Goal: Information Seeking & Learning: Learn about a topic

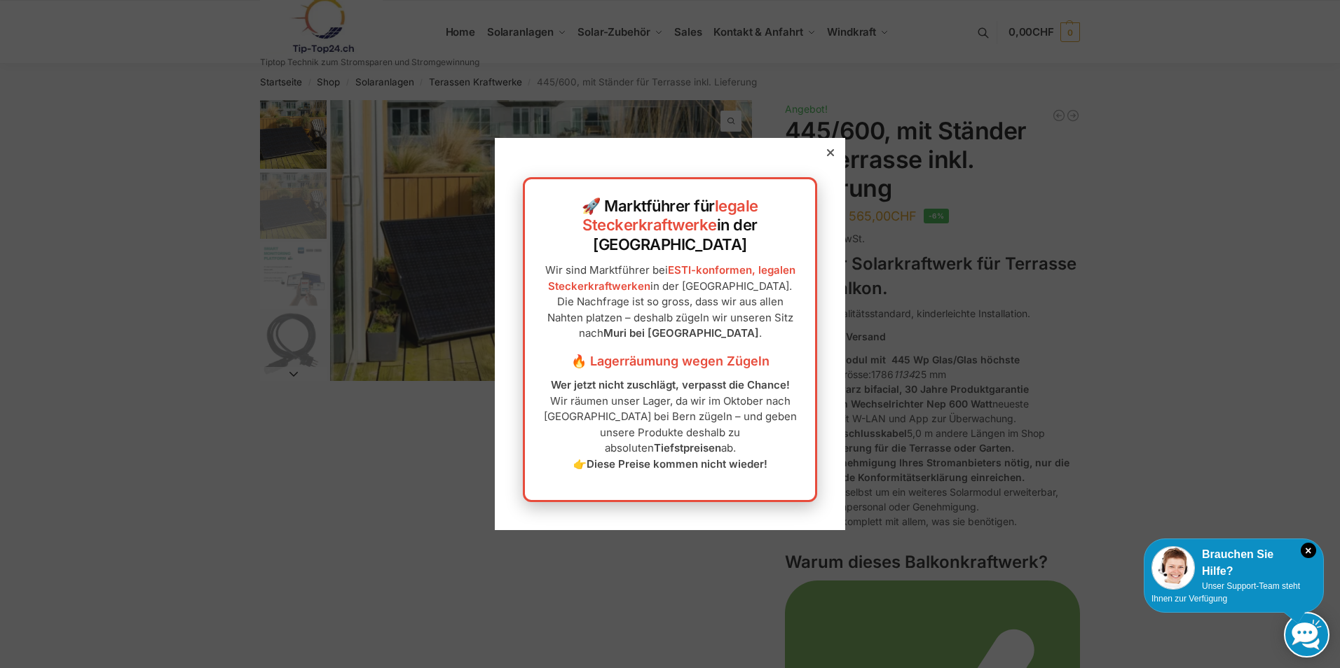
click at [827, 156] on icon at bounding box center [830, 152] width 7 height 7
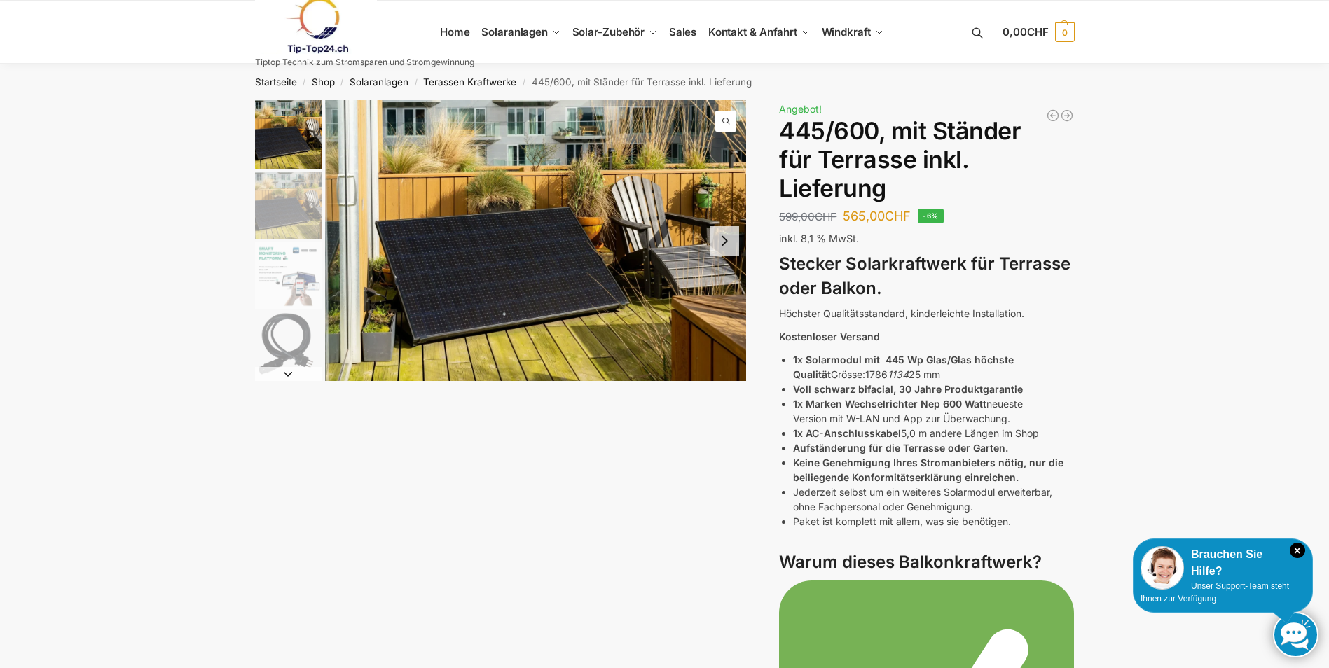
click at [732, 245] on button "Next slide" at bounding box center [724, 240] width 29 height 29
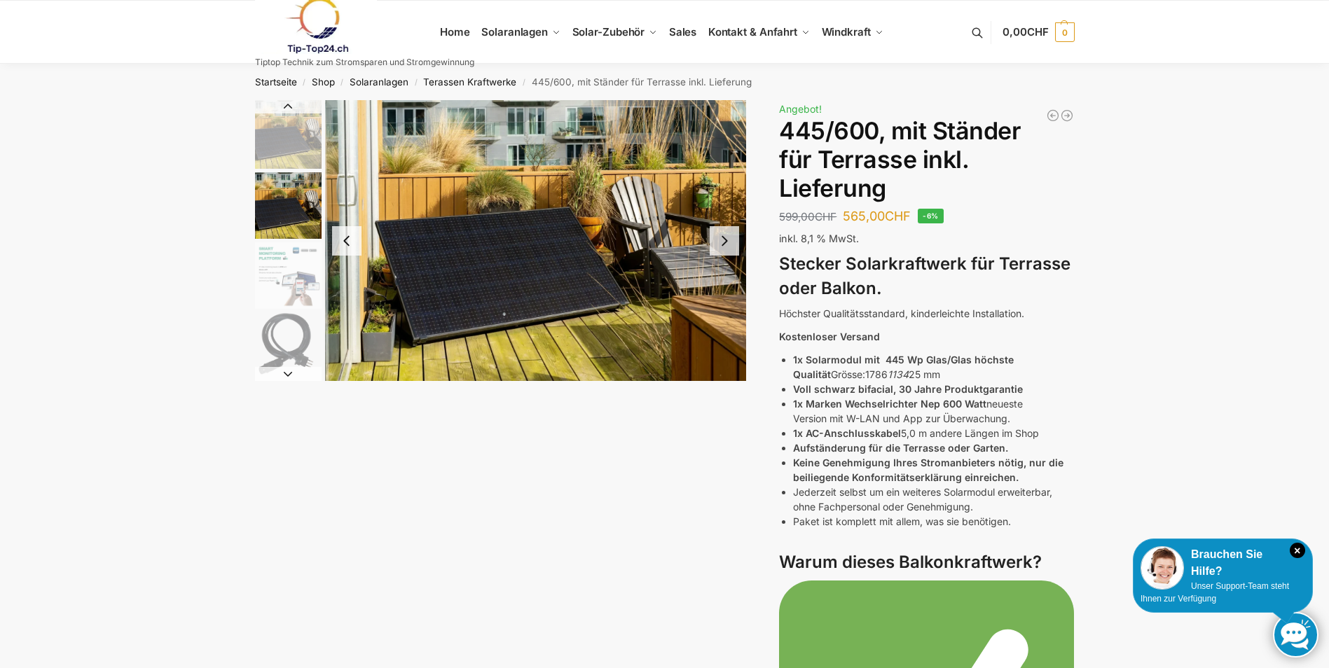
click at [732, 245] on button "Next slide" at bounding box center [724, 240] width 29 height 29
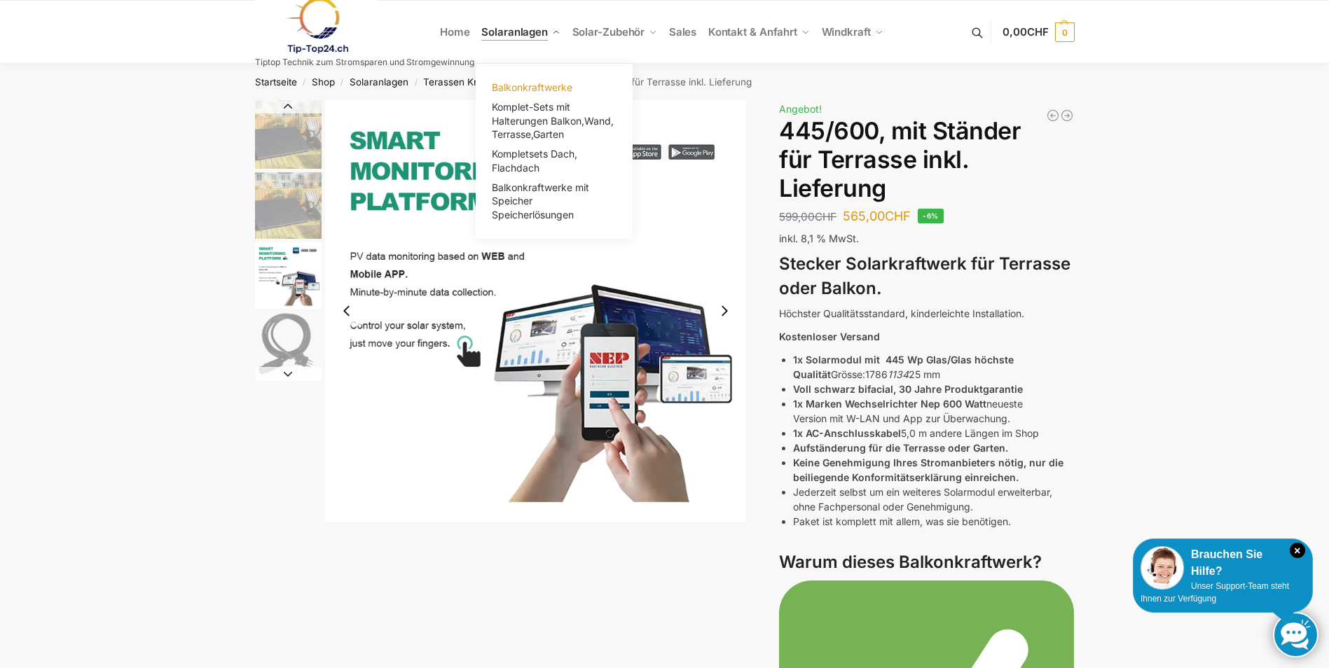
click at [538, 84] on span "Balkonkraftwerke" at bounding box center [532, 87] width 81 height 12
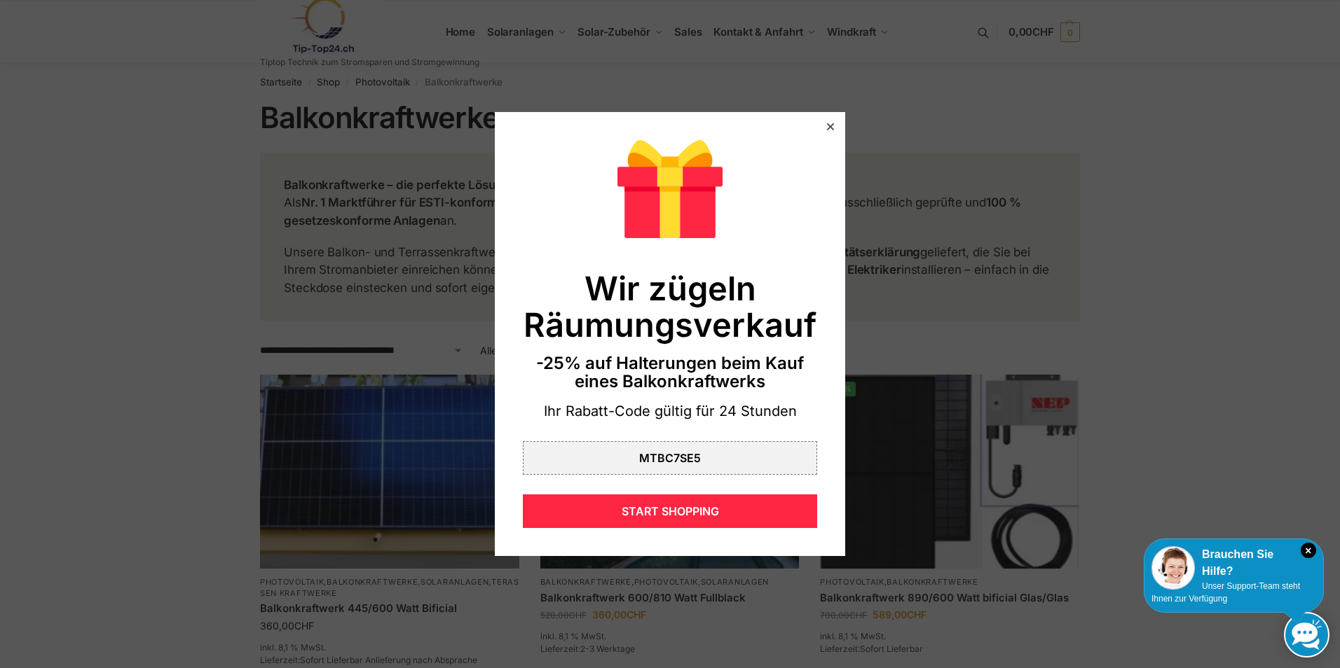
click at [824, 126] on div at bounding box center [830, 127] width 13 height 13
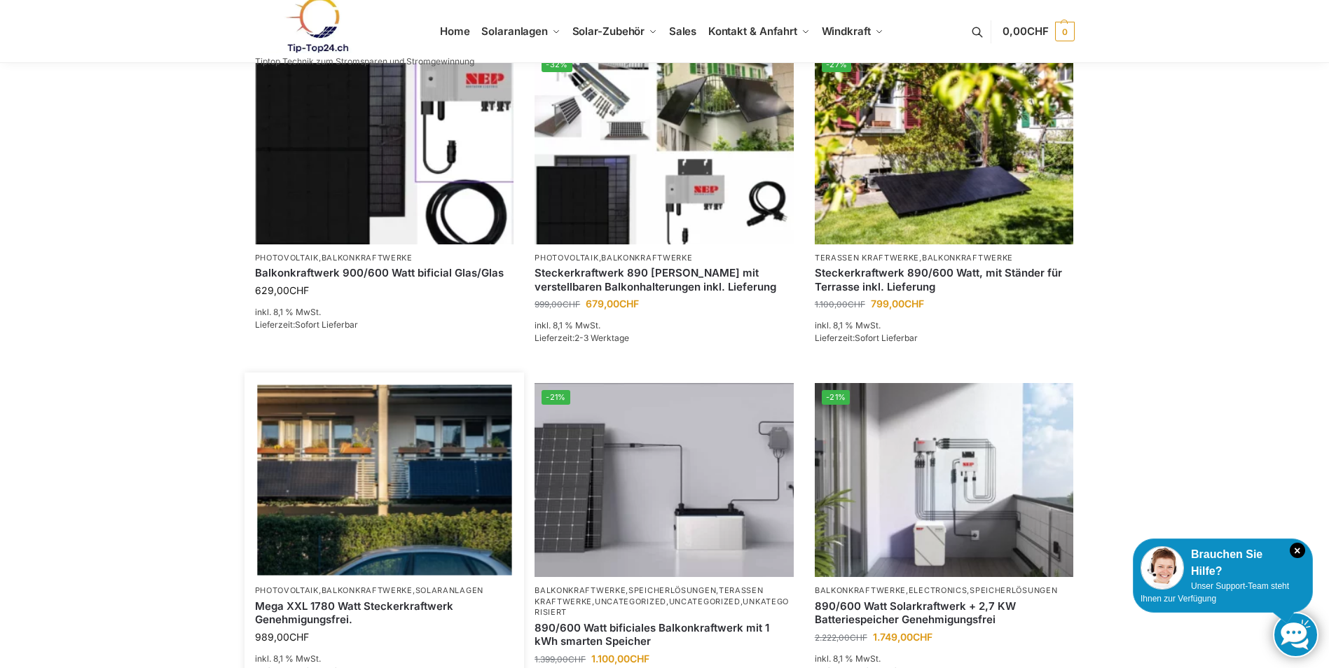
scroll to position [631, 0]
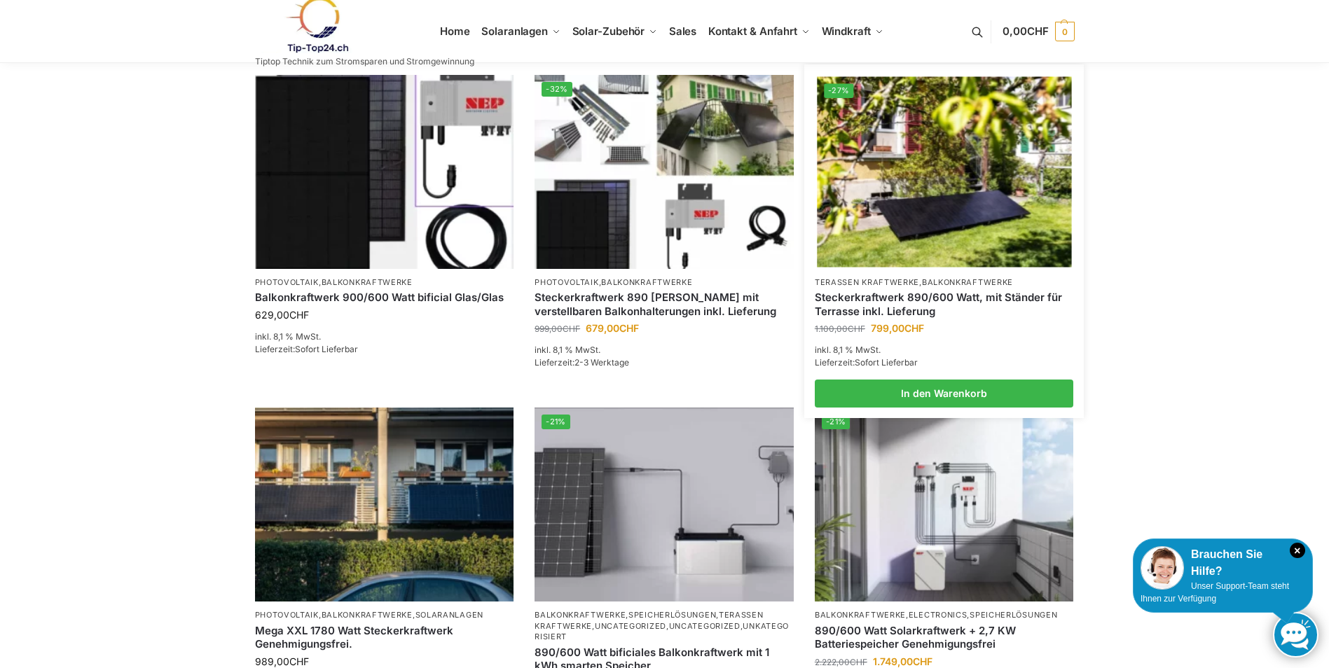
click at [956, 193] on img at bounding box center [944, 171] width 254 height 191
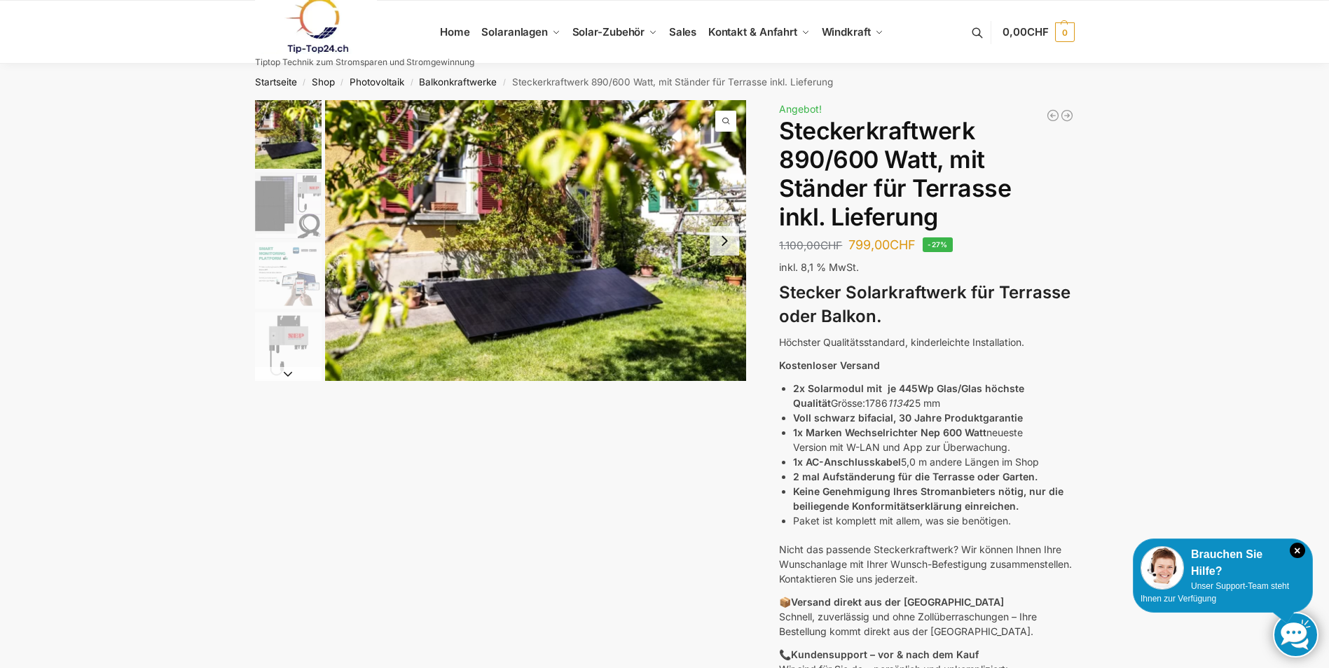
click at [724, 246] on button "Next slide" at bounding box center [724, 240] width 29 height 29
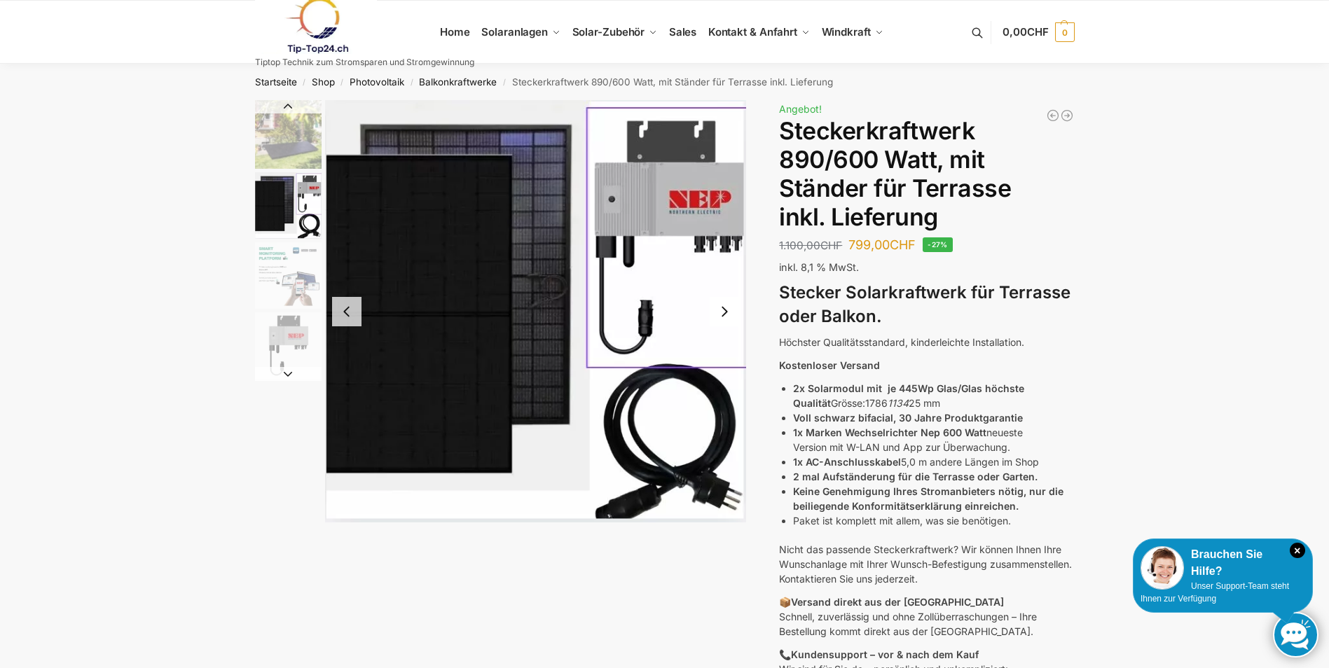
click at [722, 325] on button "Next slide" at bounding box center [724, 311] width 29 height 29
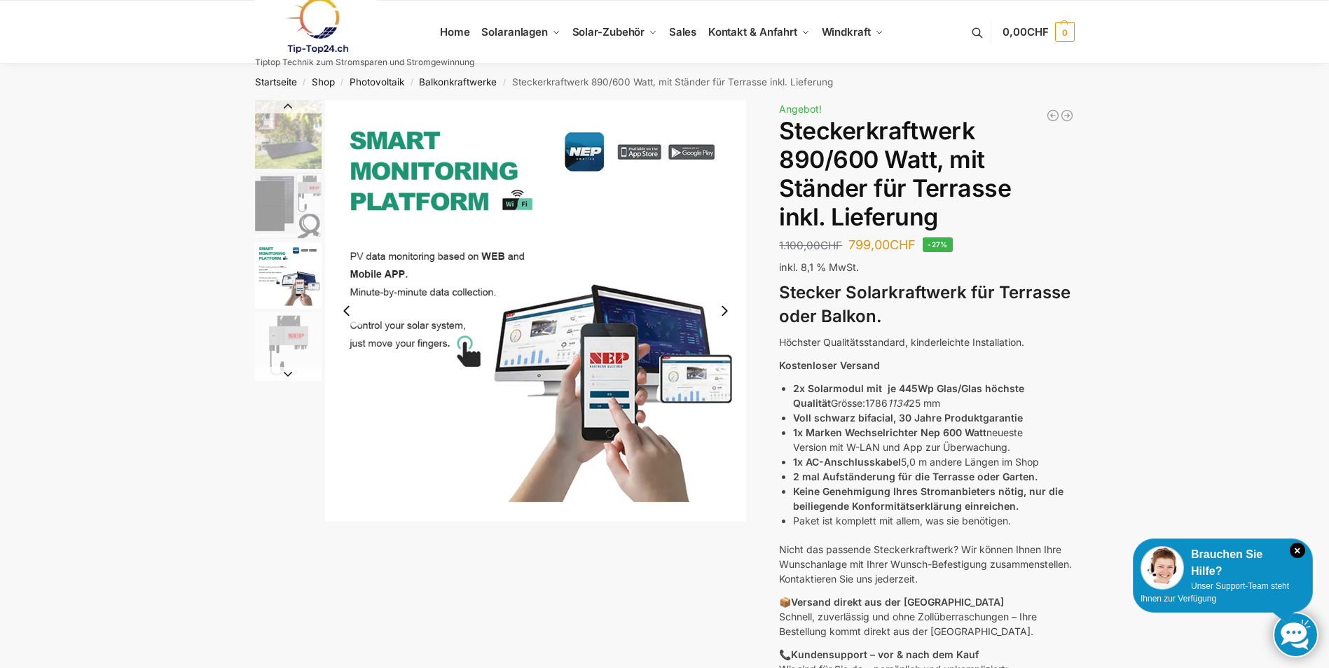
click at [726, 314] on button "Next slide" at bounding box center [724, 310] width 29 height 29
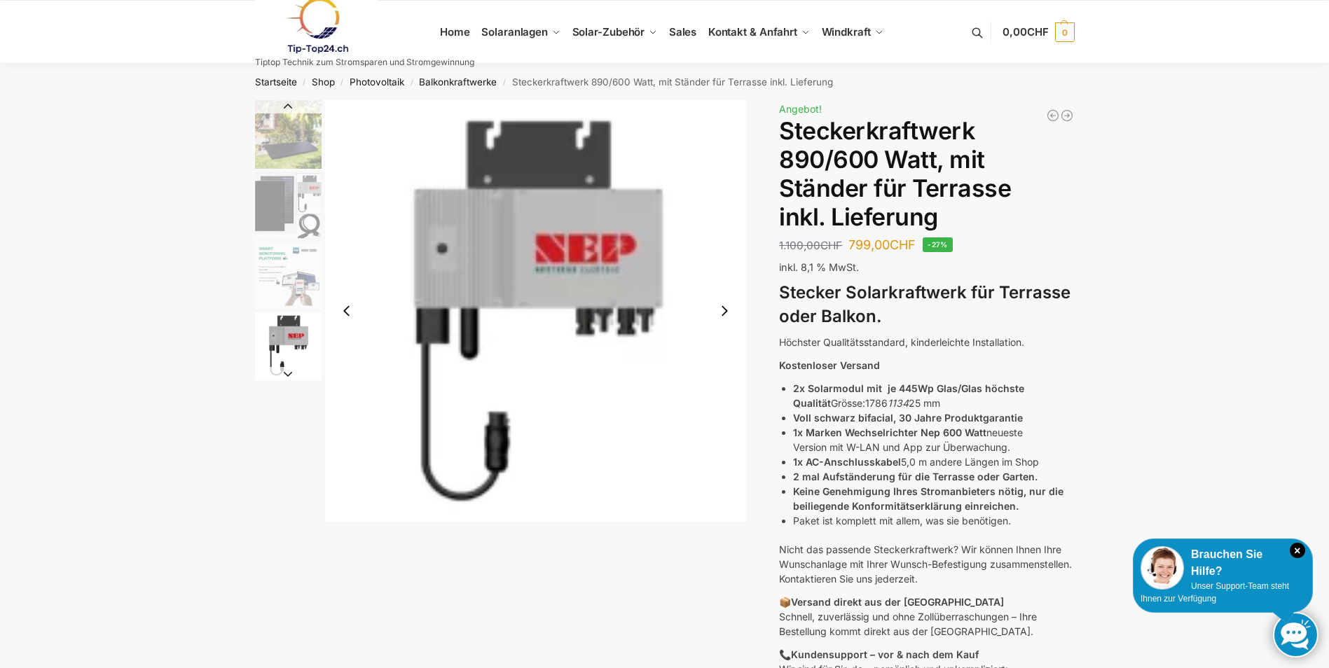
click at [726, 314] on button "Next slide" at bounding box center [724, 310] width 29 height 29
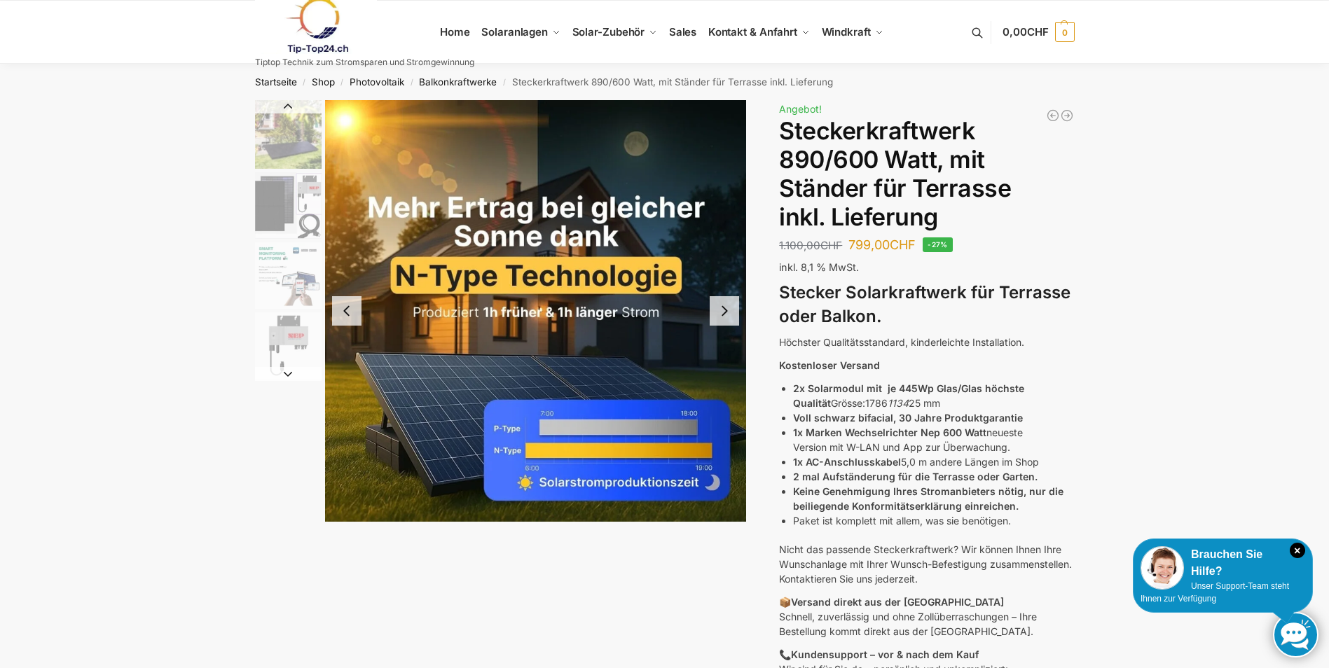
click at [726, 314] on button "Next slide" at bounding box center [724, 310] width 29 height 29
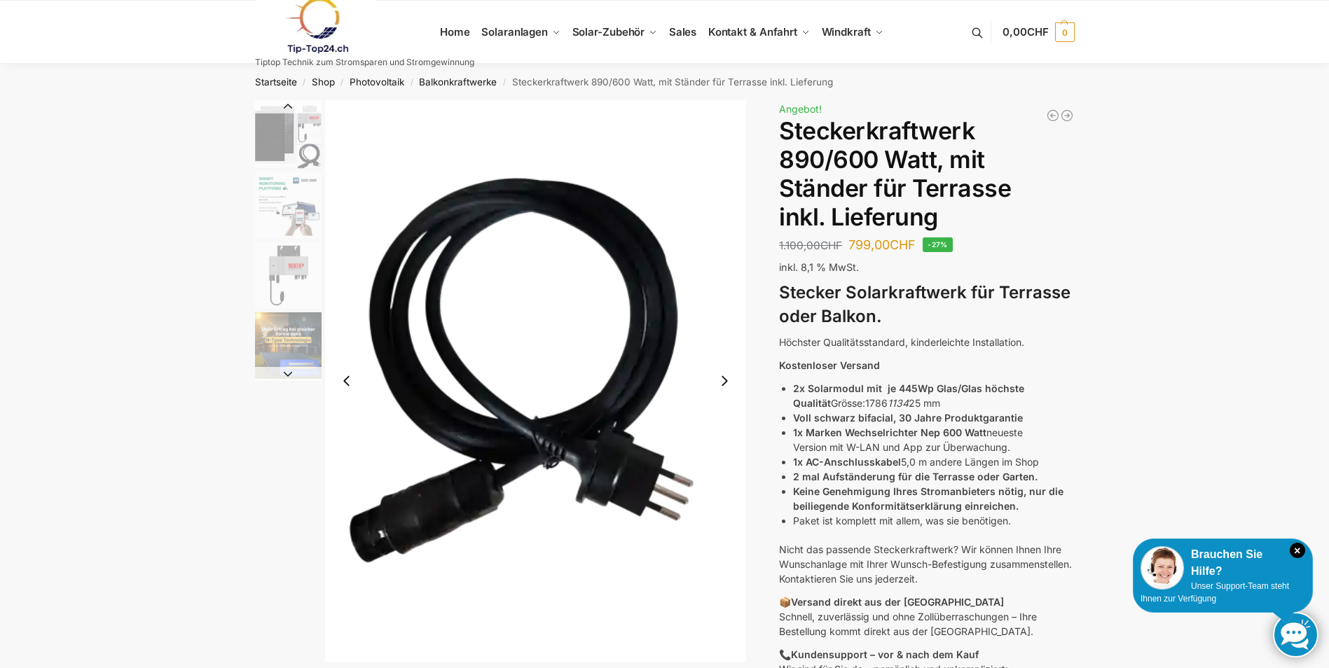
click at [726, 314] on img "6 / 11" at bounding box center [536, 381] width 422 height 562
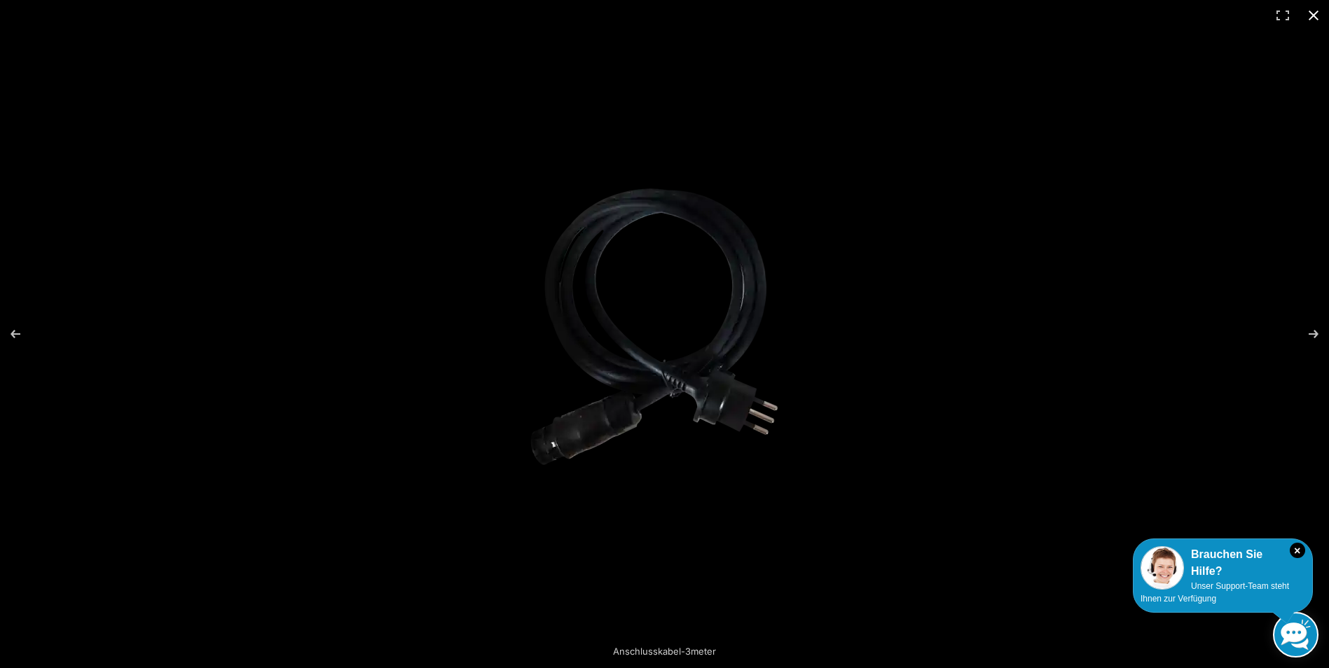
click at [1310, 14] on button "Close (Esc)" at bounding box center [1313, 15] width 31 height 31
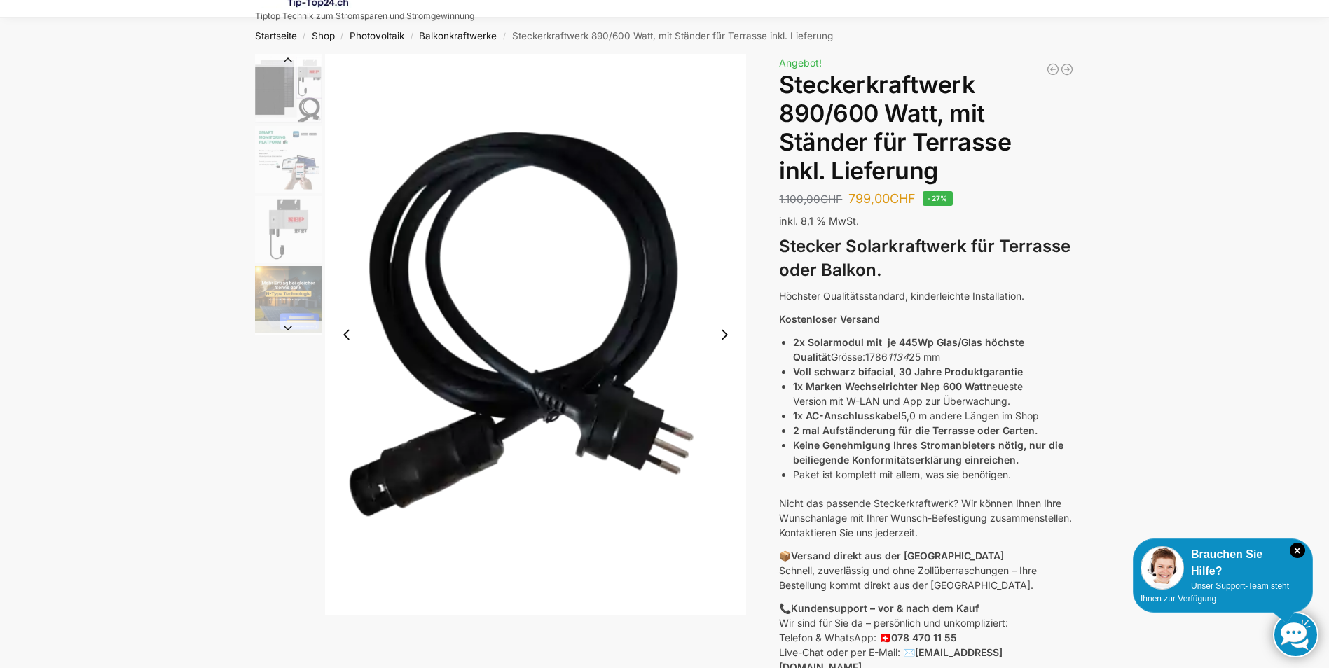
scroll to position [70, 0]
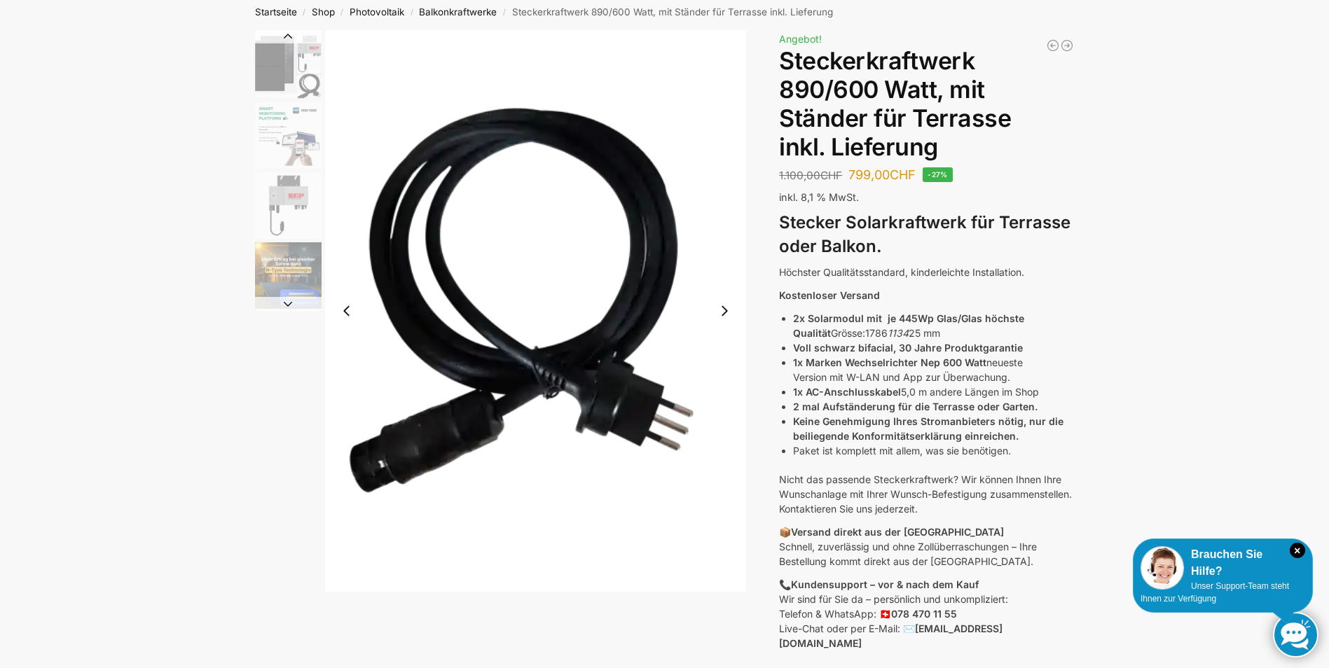
click at [727, 313] on button "Next slide" at bounding box center [724, 310] width 29 height 29
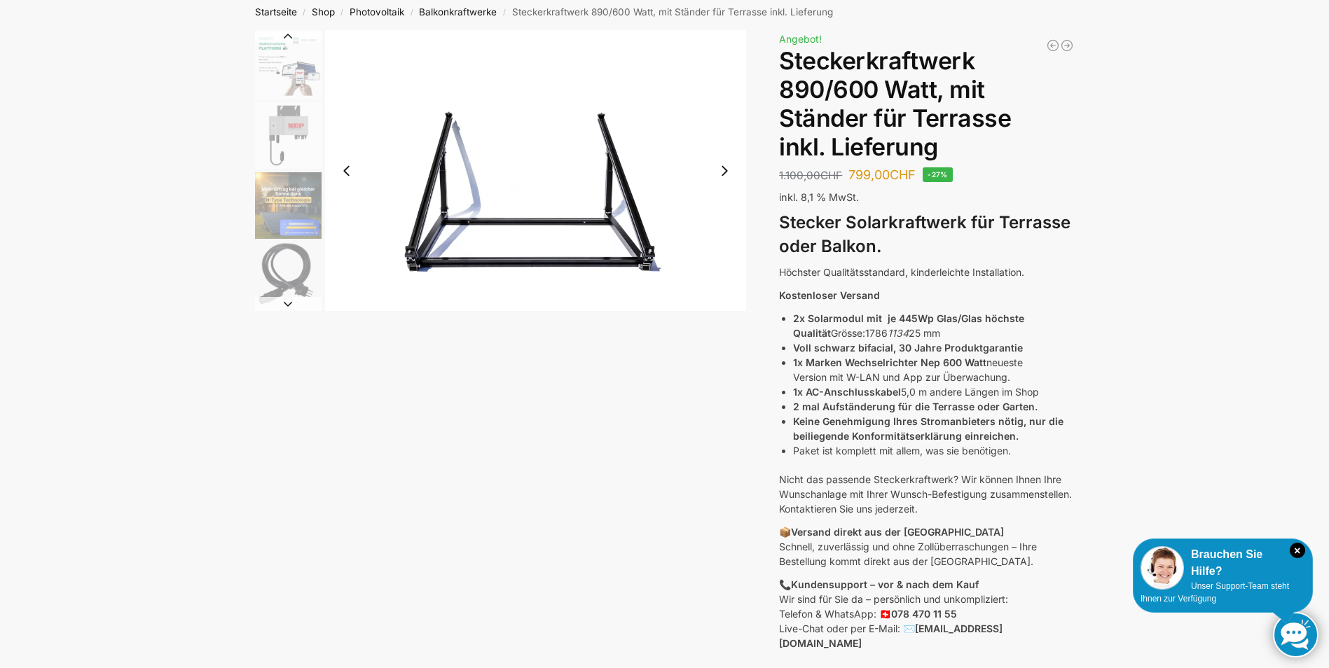
click at [731, 169] on button "Next slide" at bounding box center [724, 170] width 29 height 29
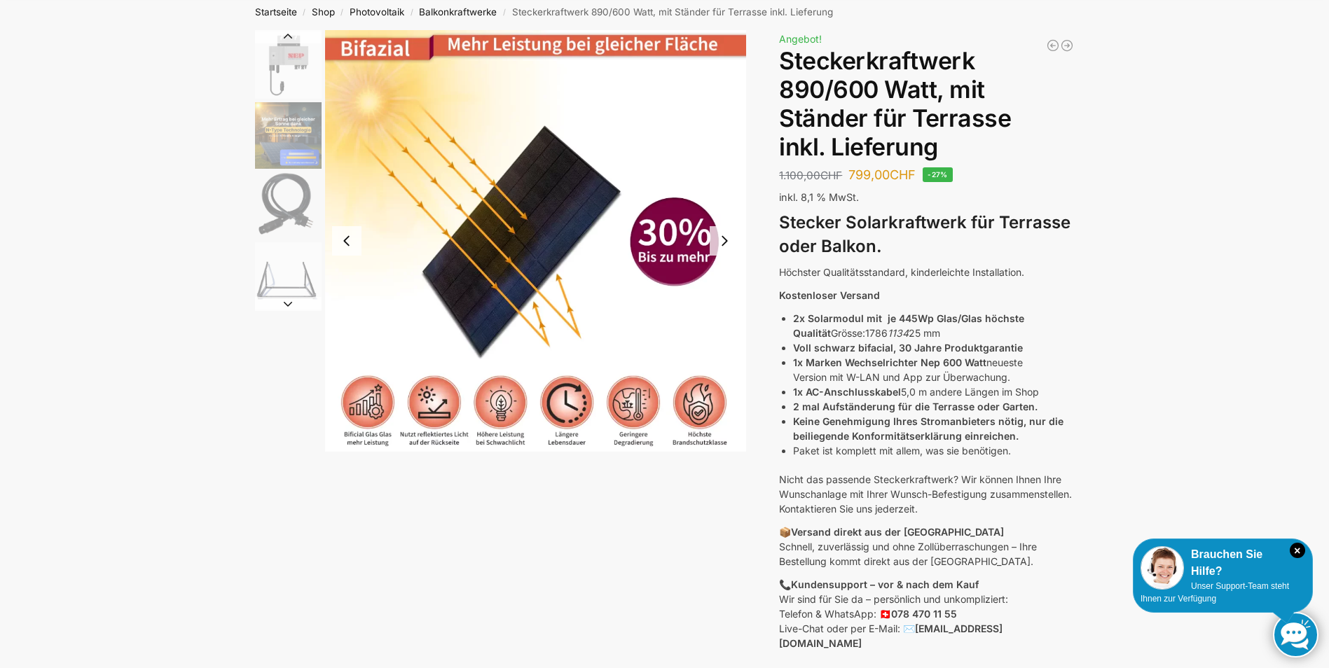
click at [731, 238] on button "Next slide" at bounding box center [724, 240] width 29 height 29
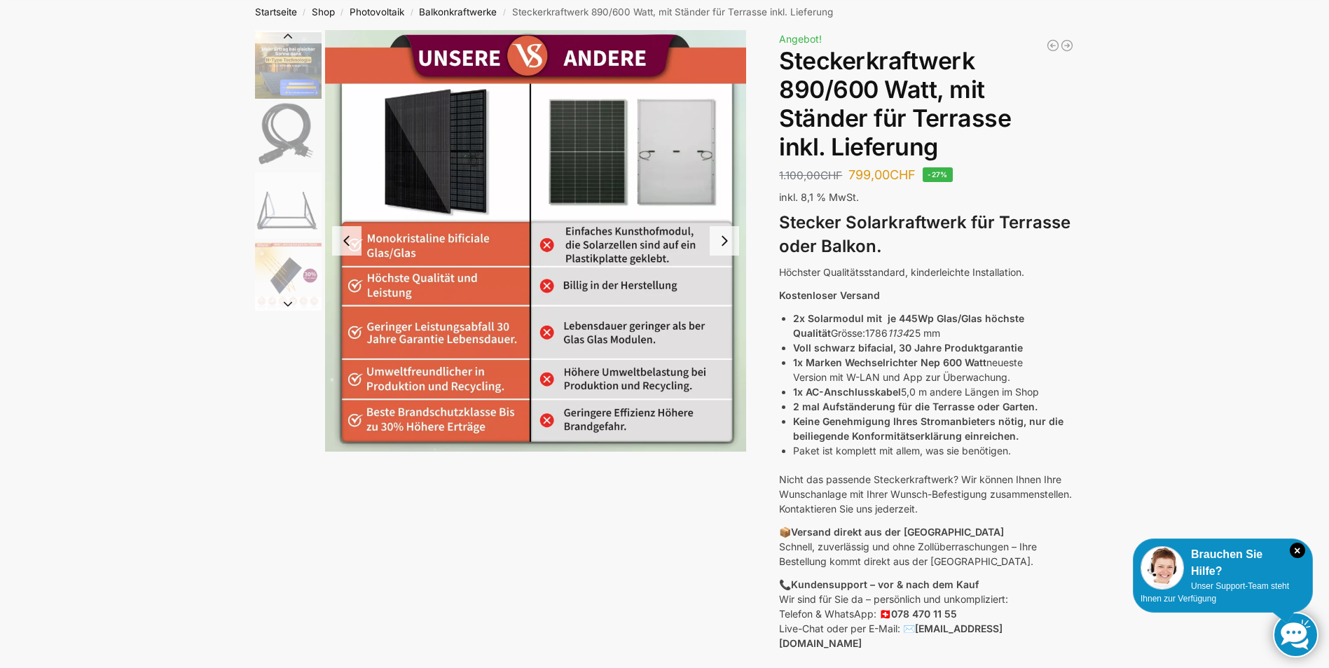
click at [731, 240] on button "Next slide" at bounding box center [724, 240] width 29 height 29
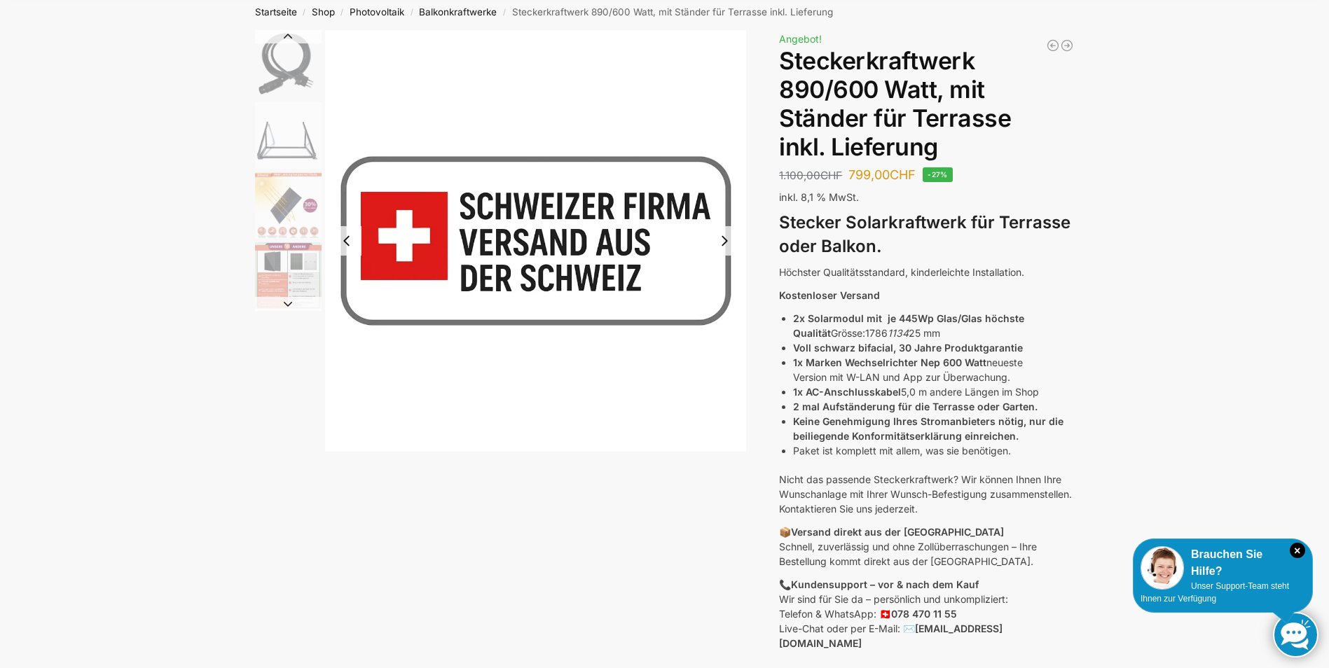
click at [731, 239] on button "Next slide" at bounding box center [724, 240] width 29 height 29
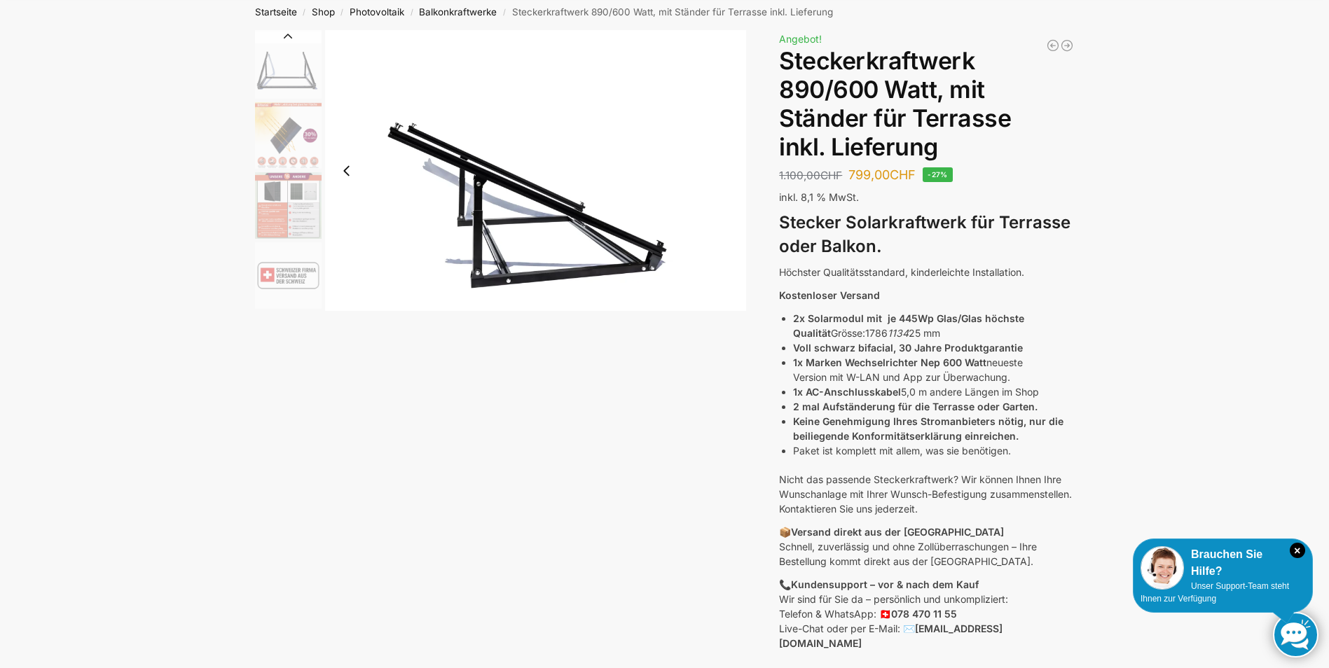
click at [731, 239] on img "11 / 11" at bounding box center [536, 170] width 422 height 281
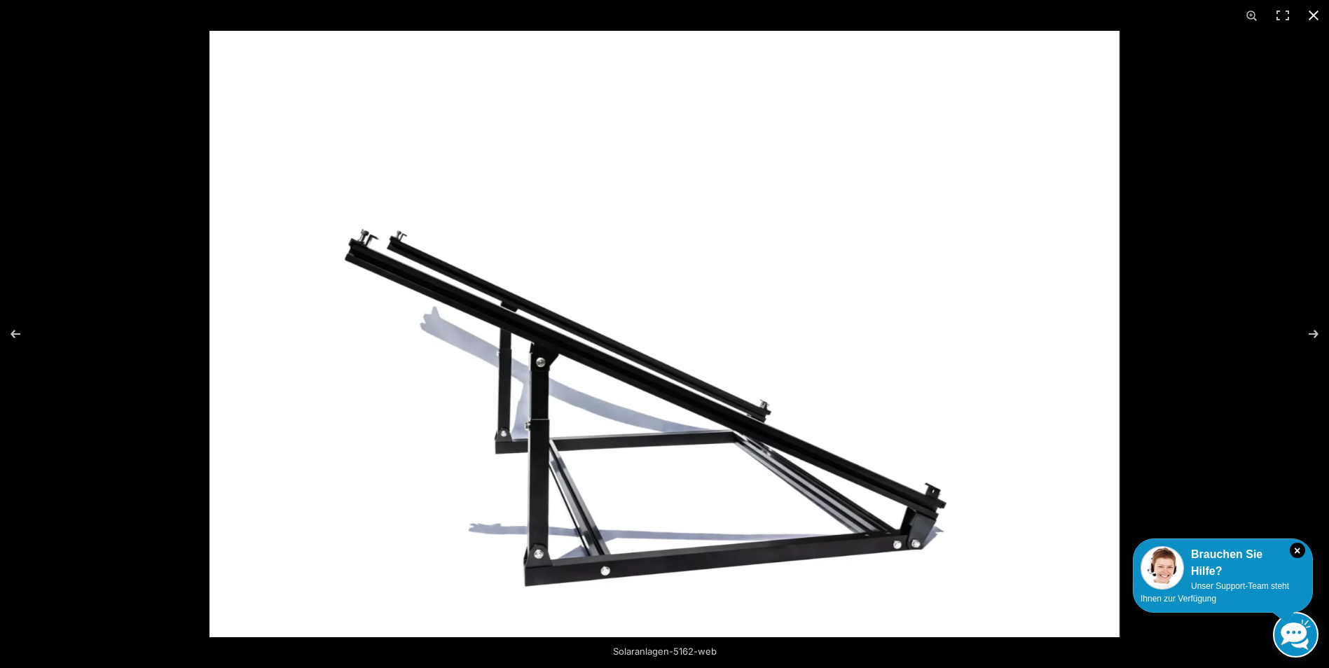
click at [1311, 16] on button "Close (Esc)" at bounding box center [1313, 15] width 31 height 31
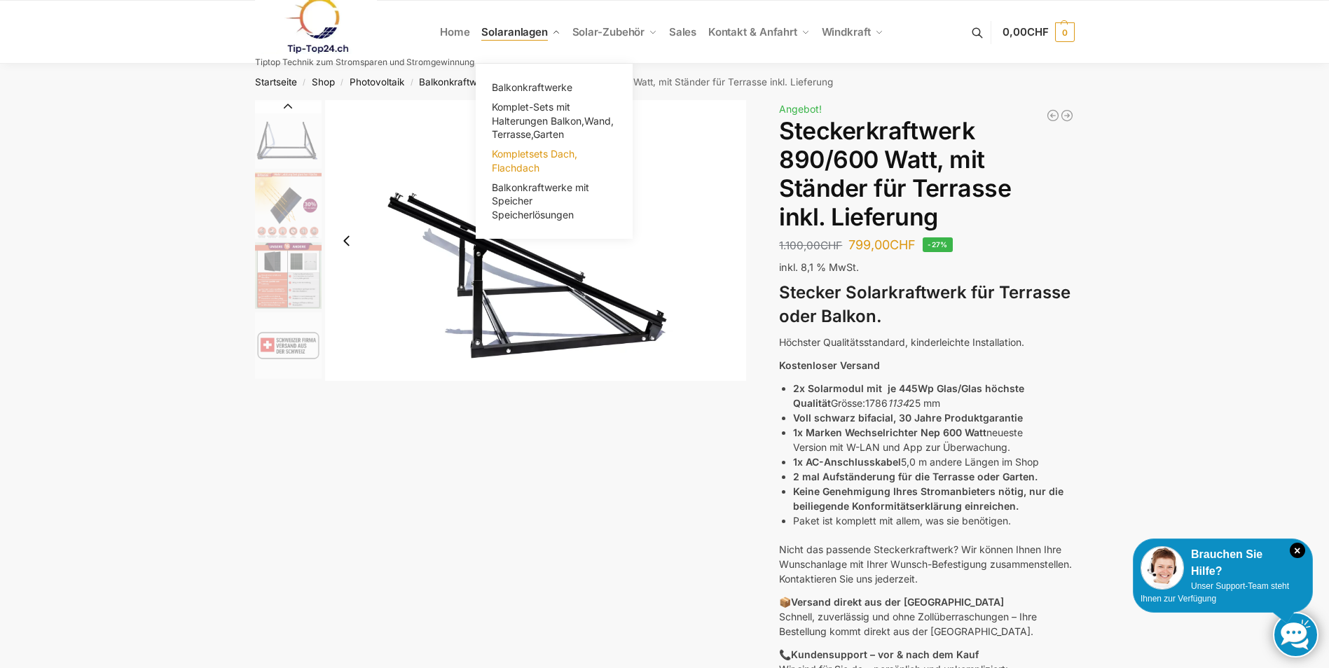
click at [572, 157] on span "Kompletsets Dach, Flachdach" at bounding box center [534, 161] width 85 height 26
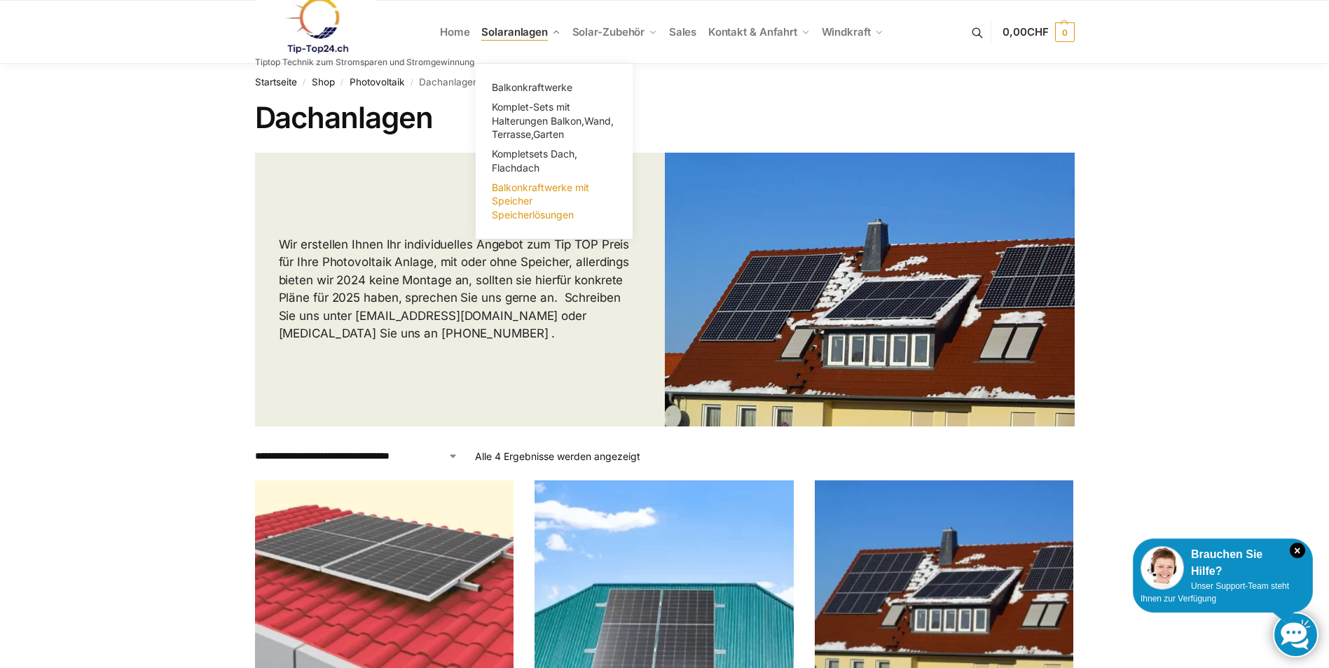
click at [525, 205] on span "Balkonkraftwerke mit Speicher Speicherlösungen" at bounding box center [540, 200] width 97 height 39
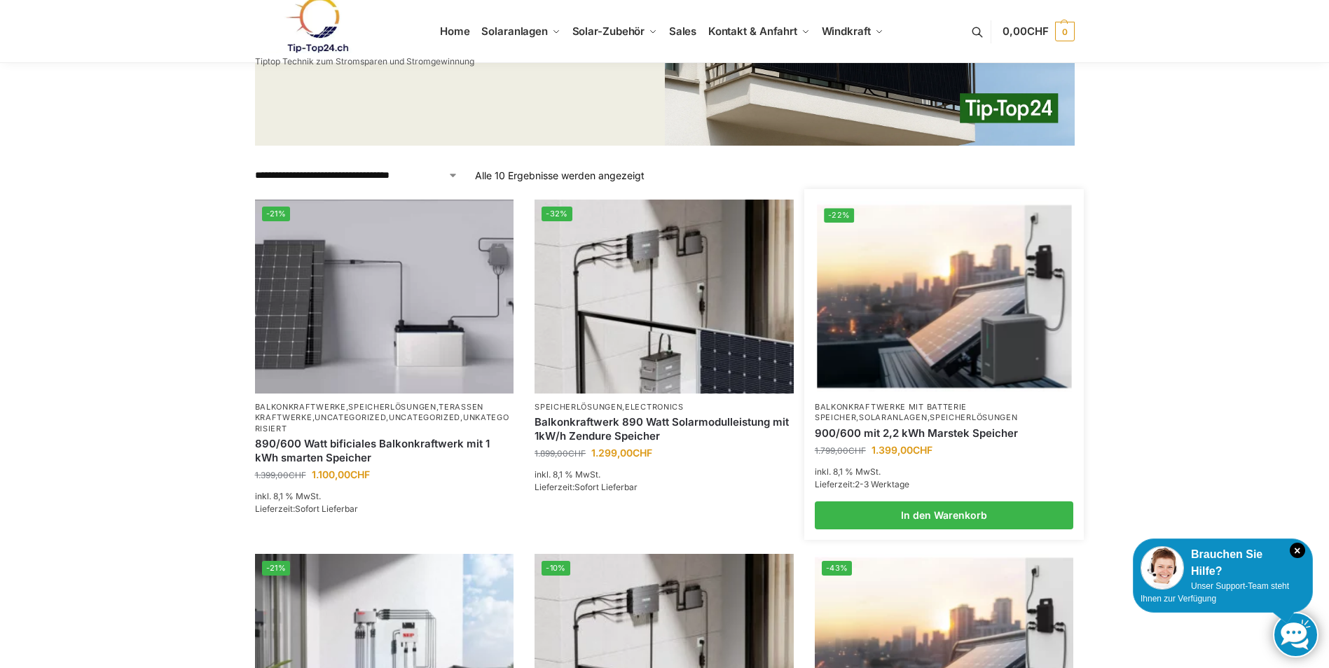
scroll to position [350, 0]
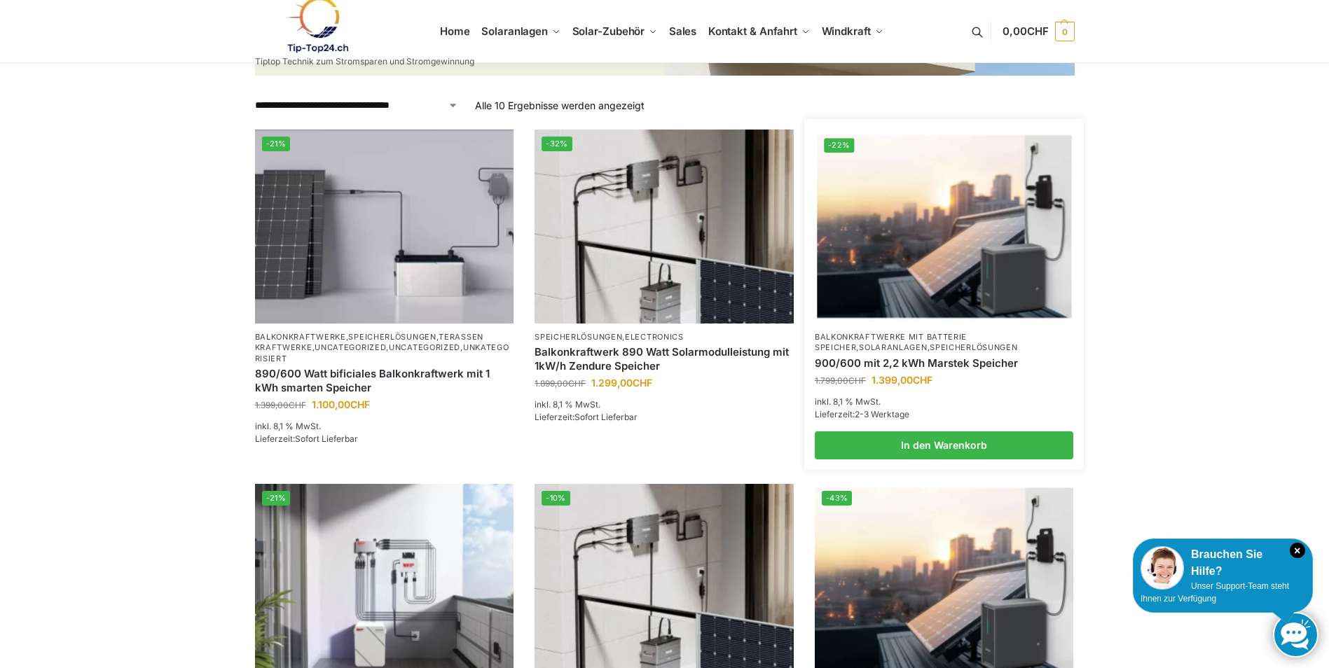
click at [945, 340] on link "Balkonkraftwerke mit Batterie Speicher" at bounding box center [891, 342] width 152 height 20
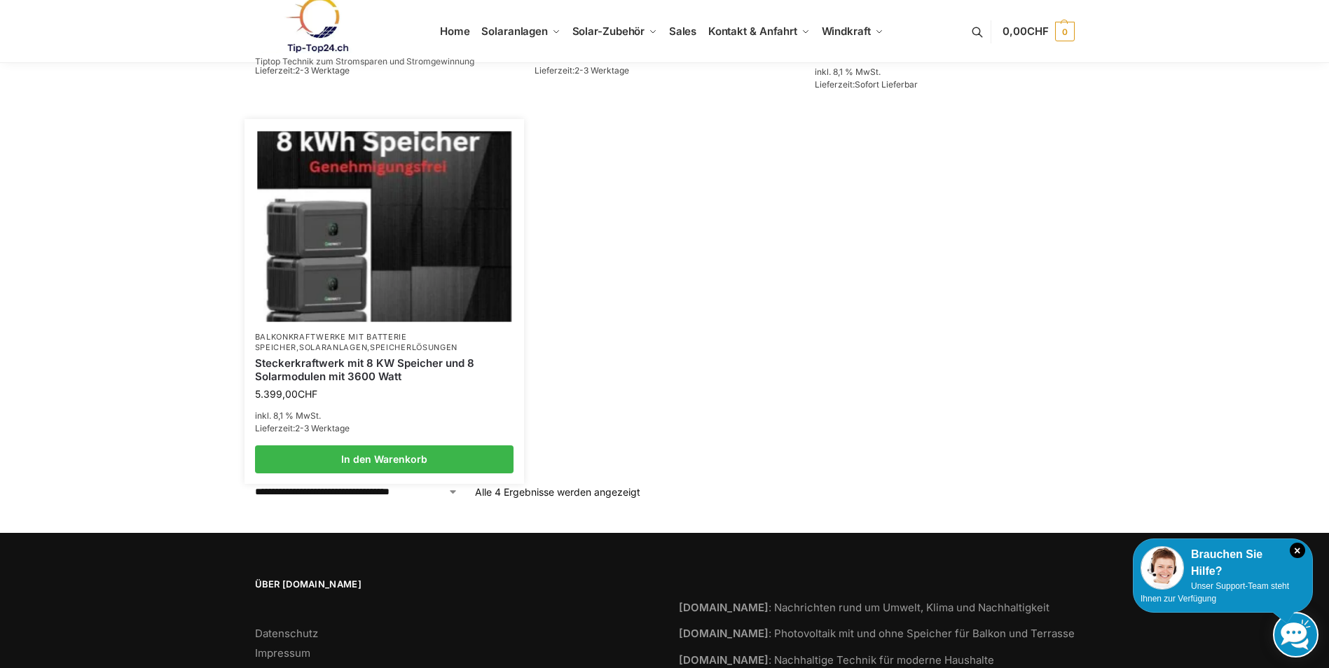
scroll to position [420, 0]
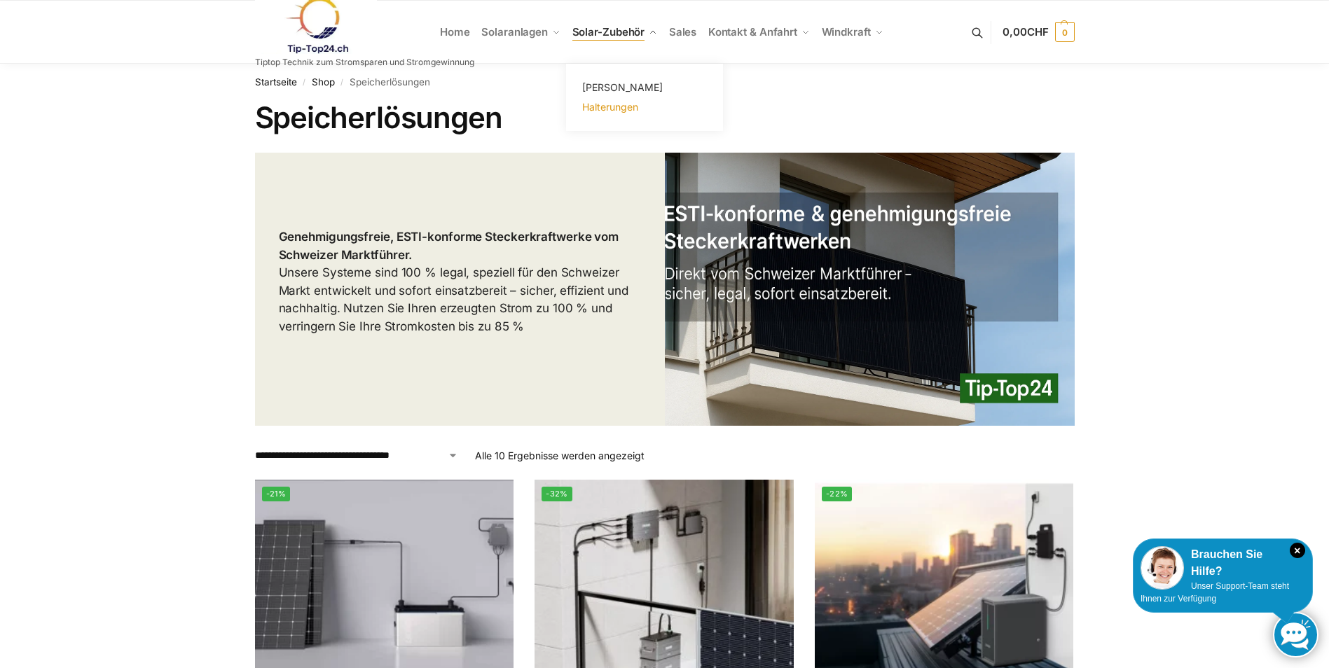
click at [640, 109] on link "Halterungen" at bounding box center [644, 107] width 140 height 20
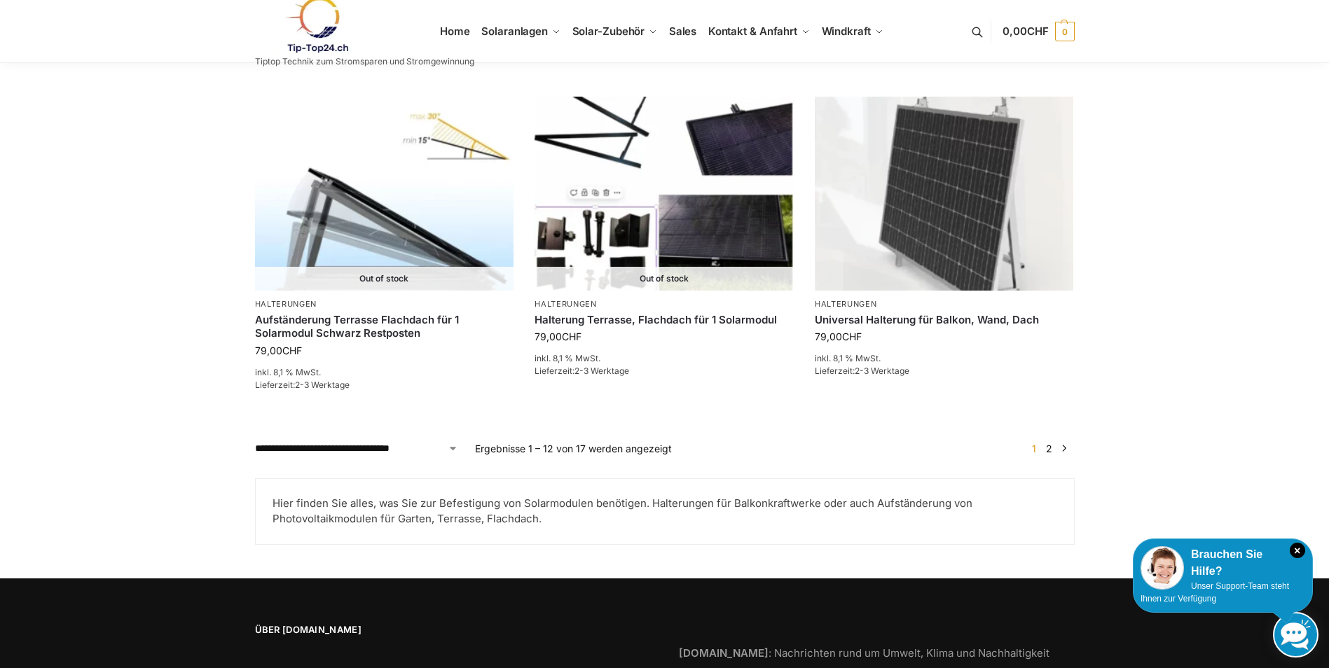
scroll to position [1471, 0]
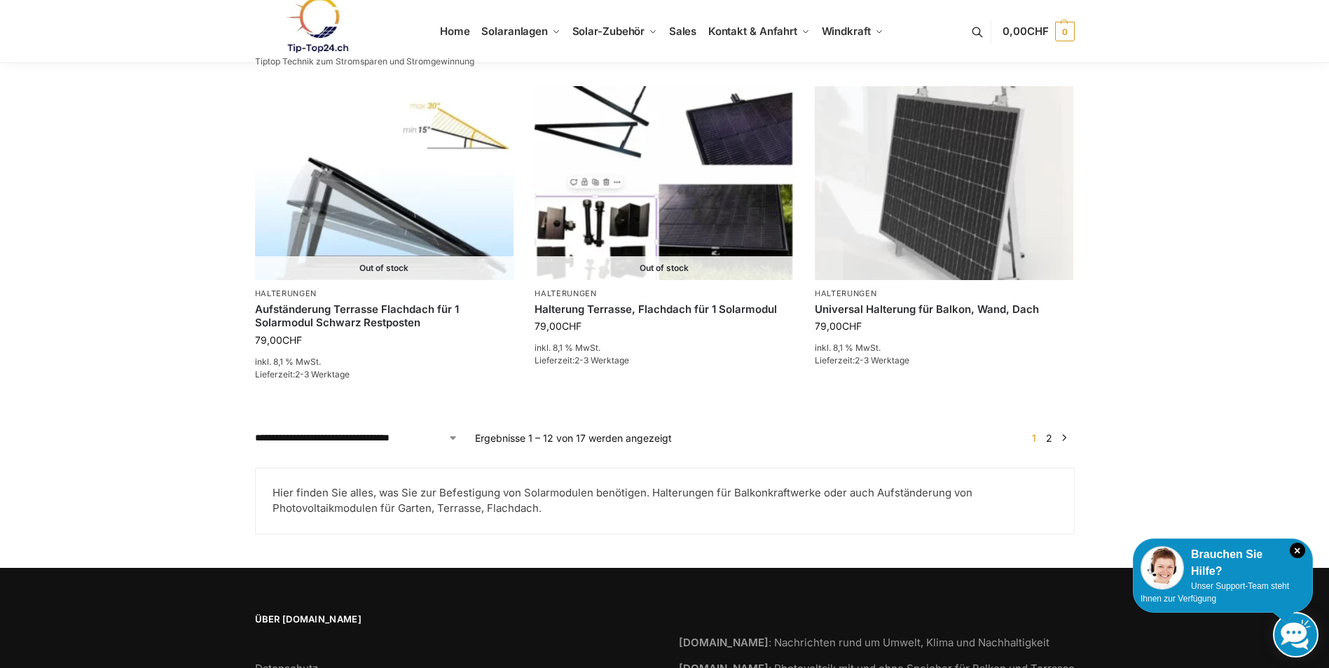
click at [1049, 432] on link "2" at bounding box center [1048, 438] width 13 height 12
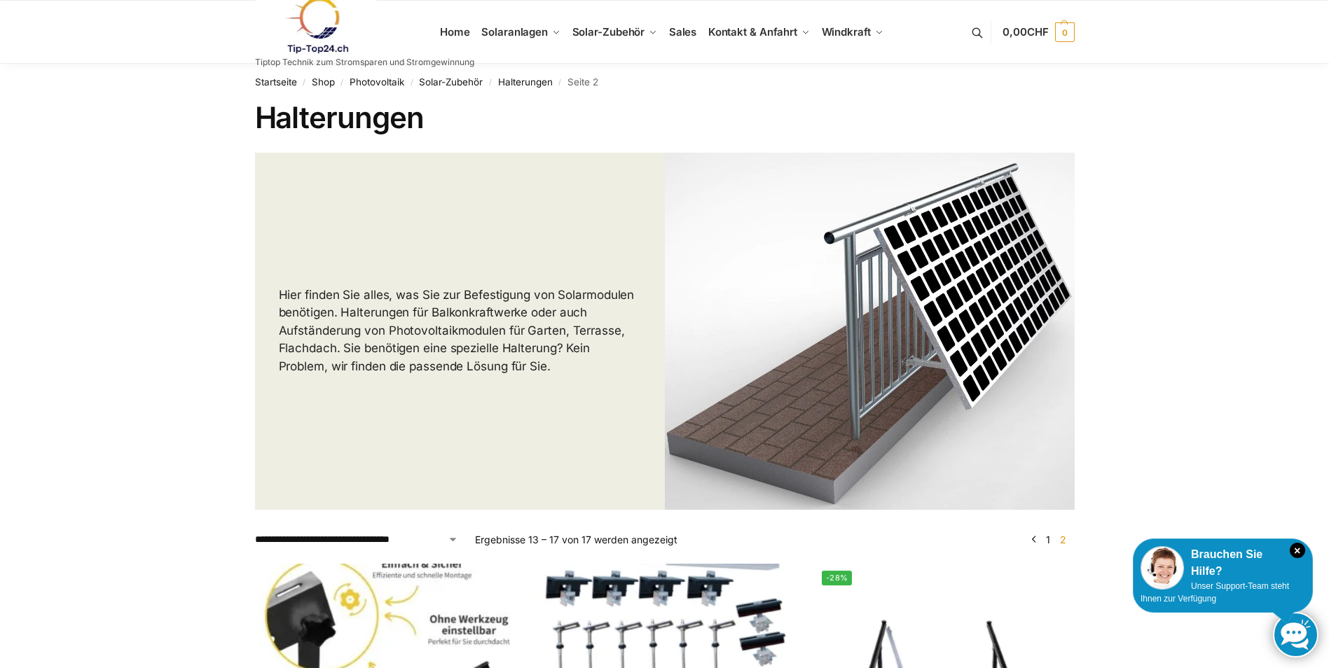
click at [458, 29] on link at bounding box center [364, 25] width 219 height 57
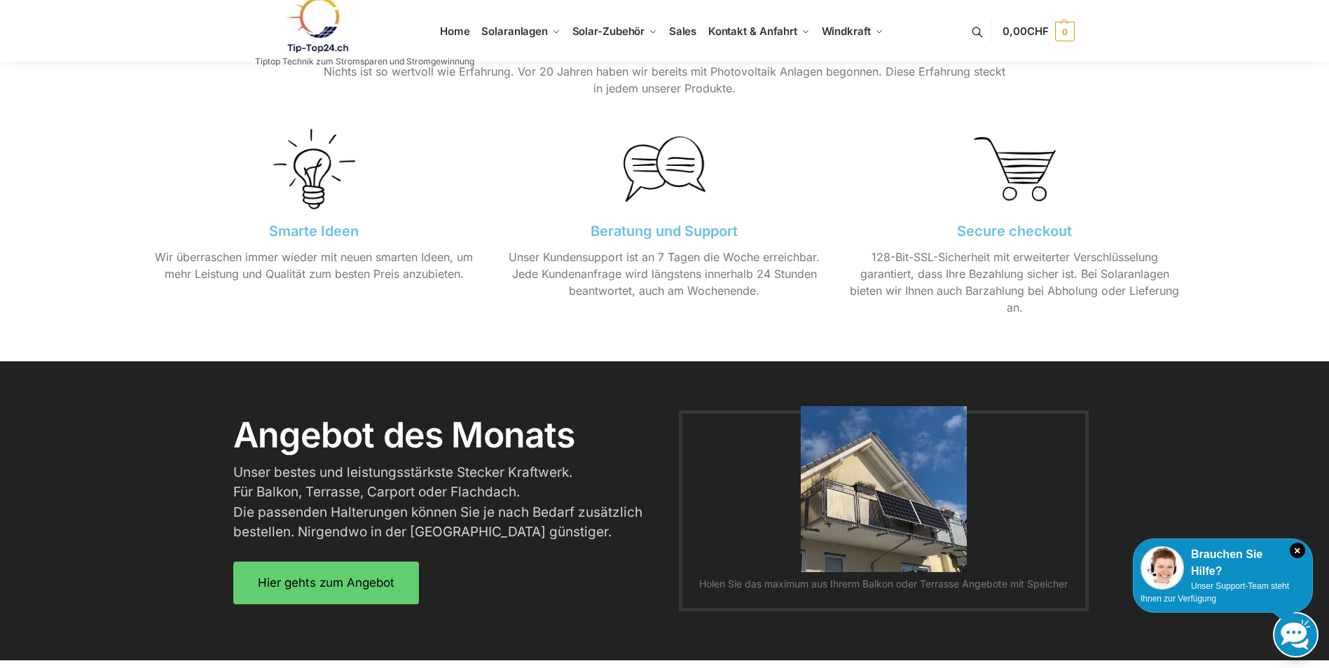
scroll to position [1541, 0]
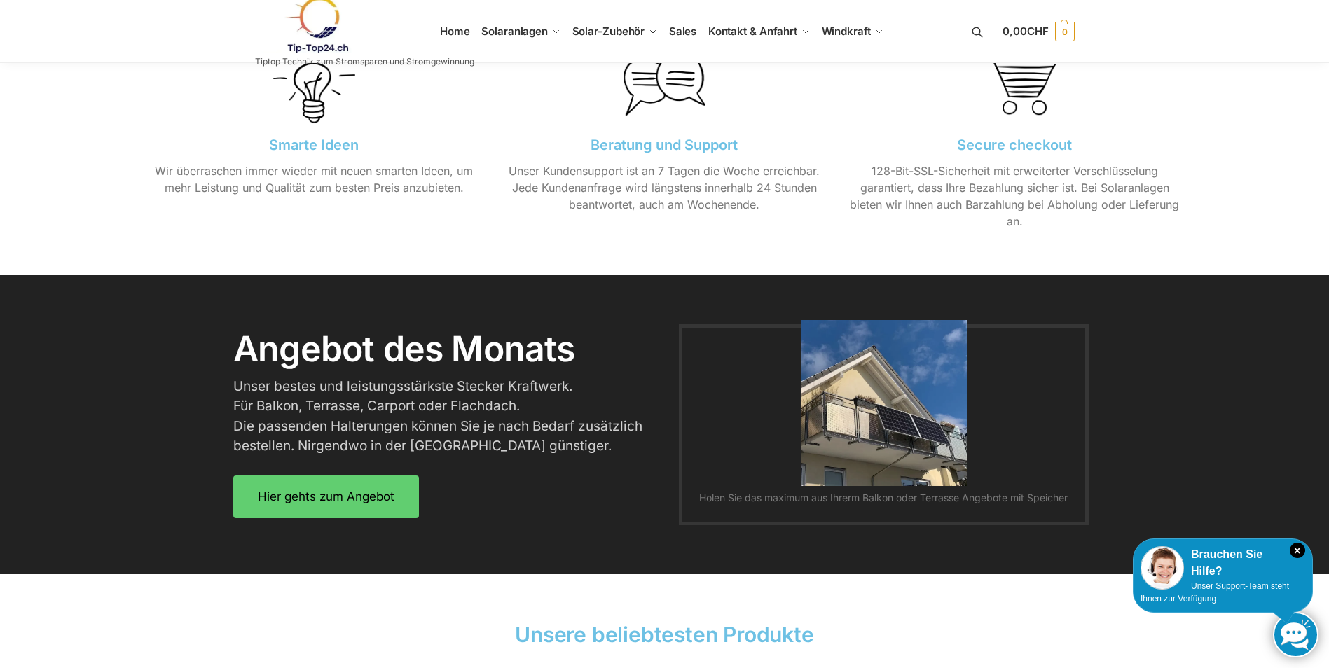
click at [911, 386] on img at bounding box center [884, 403] width 166 height 166
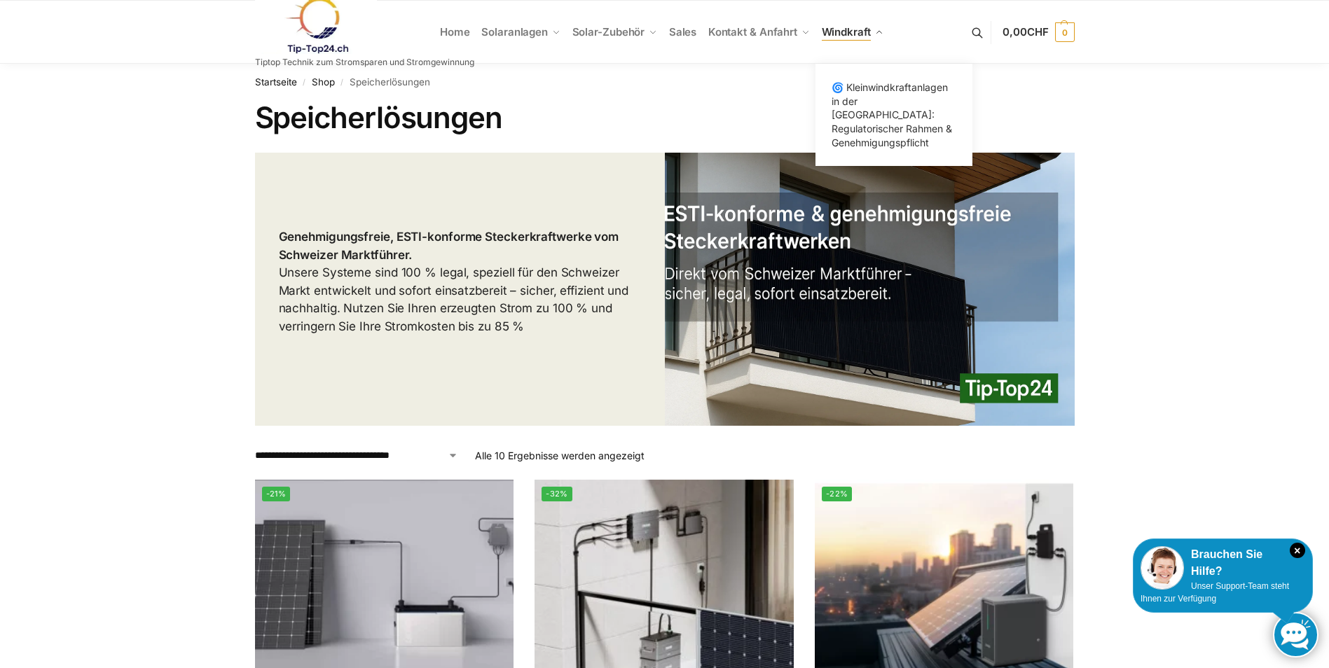
click at [869, 32] on span "Windkraft" at bounding box center [846, 31] width 49 height 13
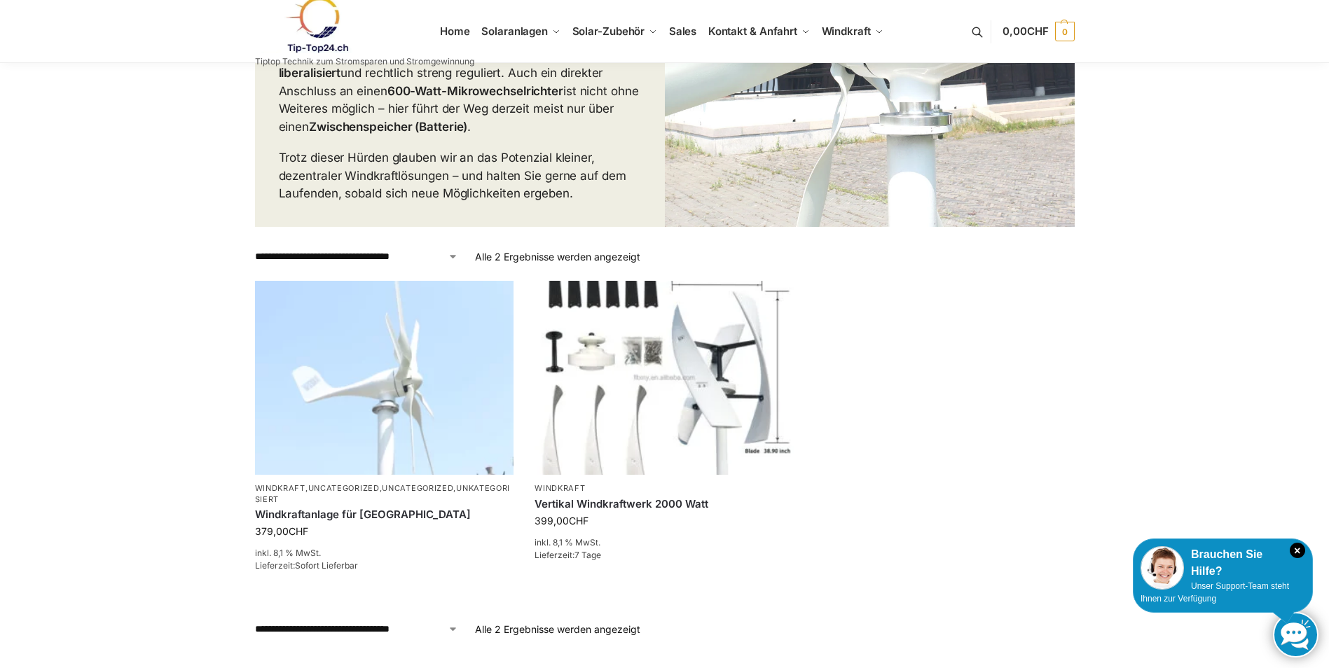
scroll to position [420, 0]
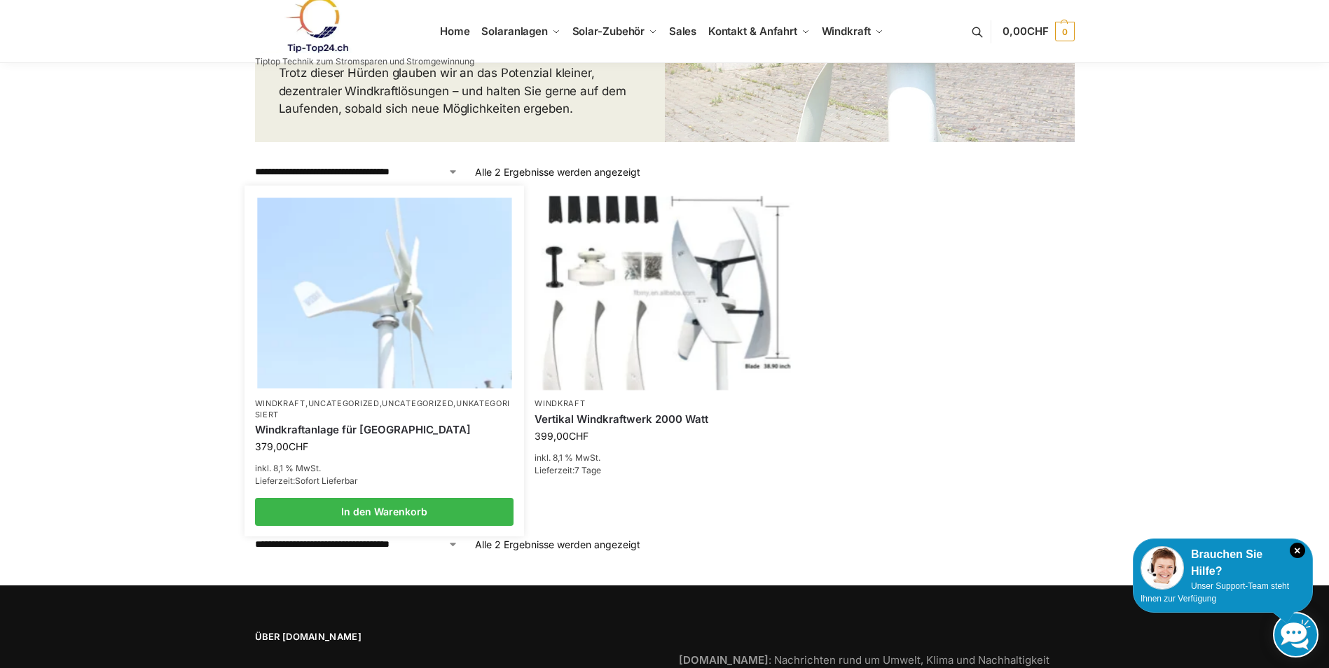
click at [416, 333] on img at bounding box center [384, 293] width 254 height 191
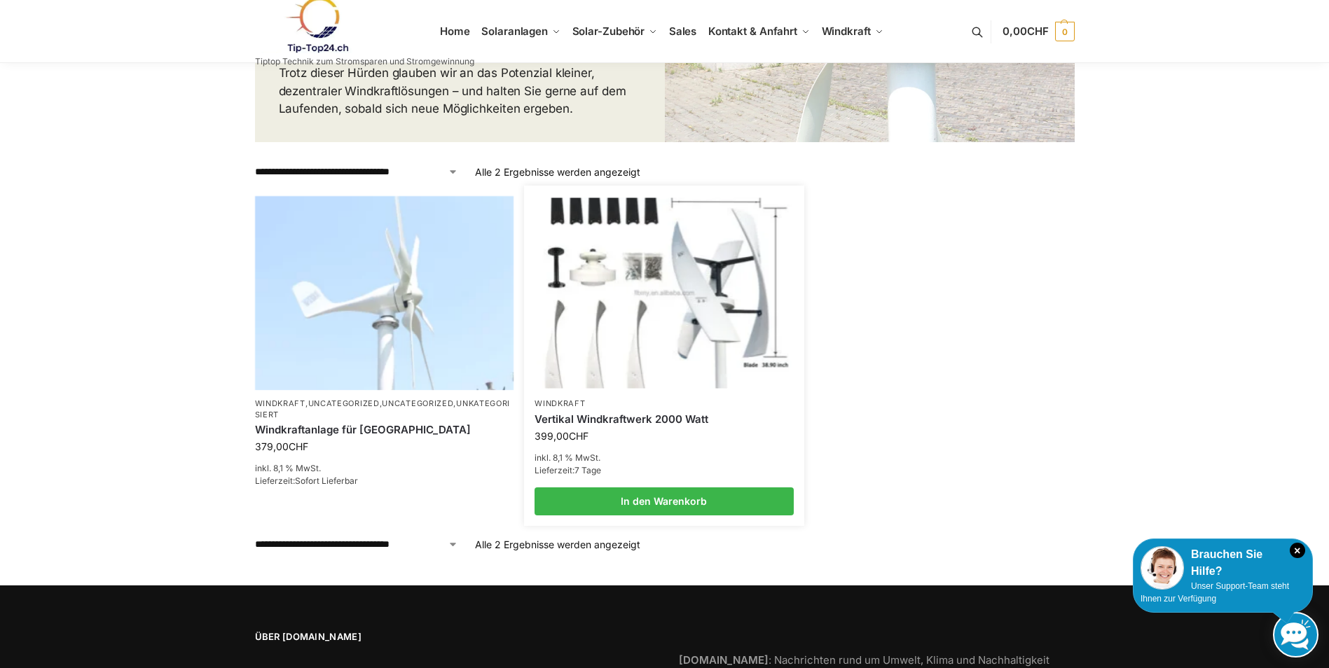
click at [723, 329] on img at bounding box center [664, 293] width 254 height 191
